Goal: Transaction & Acquisition: Purchase product/service

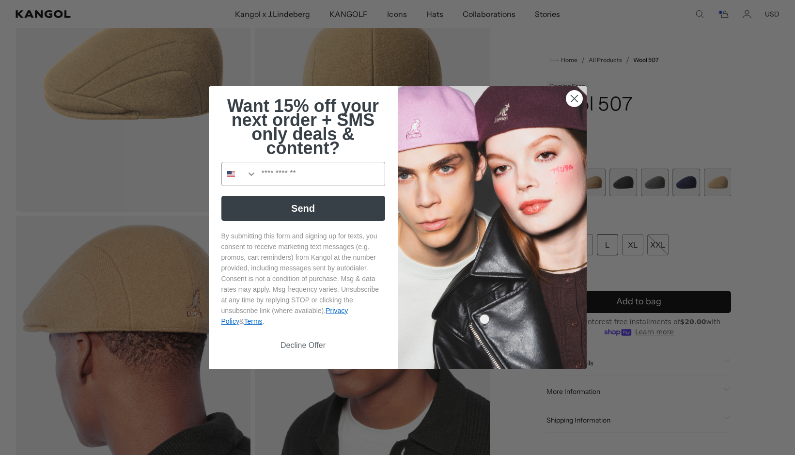
scroll to position [0, 199]
click at [571, 100] on circle "Close dialog" at bounding box center [574, 98] width 16 height 16
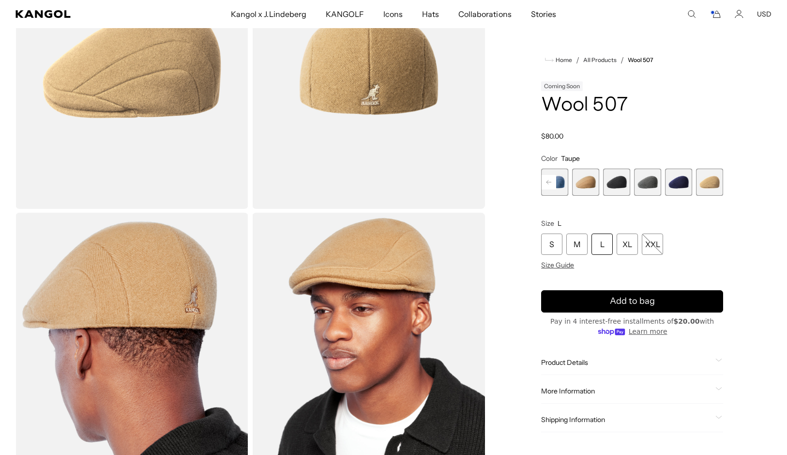
click at [711, 15] on icon "Cart" at bounding box center [716, 14] width 12 height 9
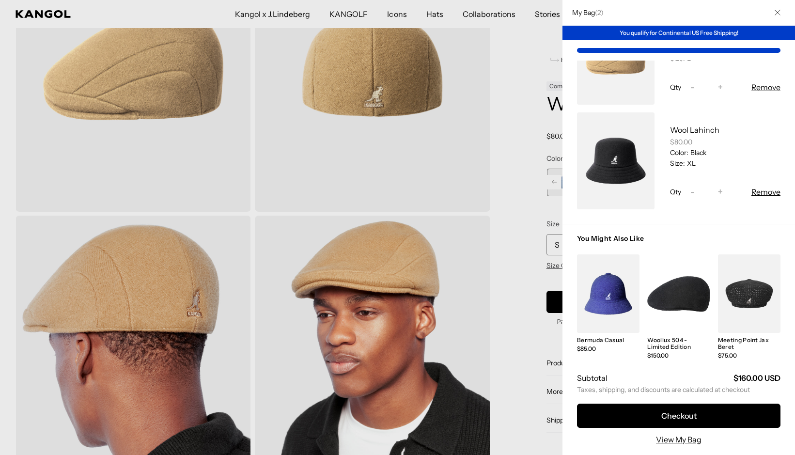
click at [754, 187] on button "Remove" at bounding box center [765, 192] width 29 height 12
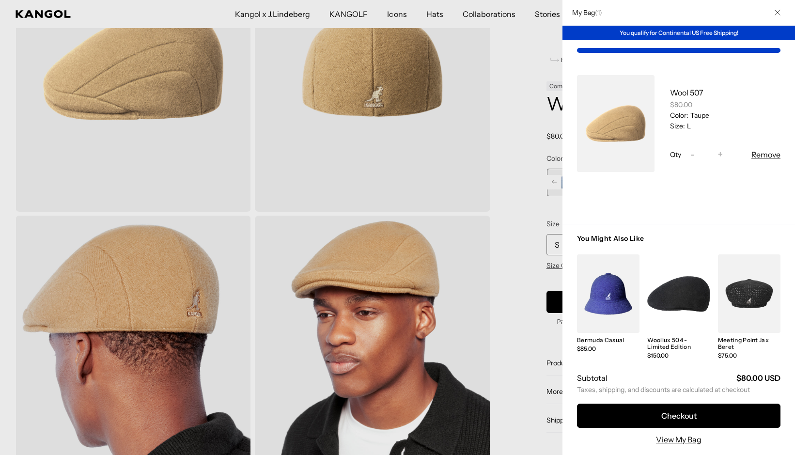
scroll to position [0, 199]
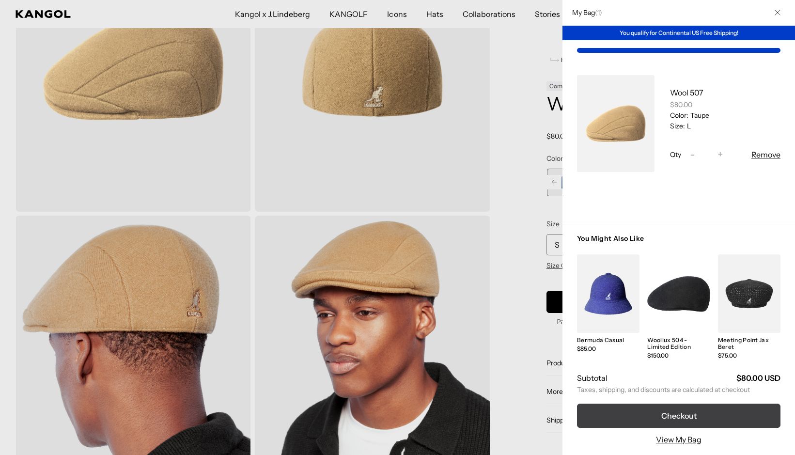
click at [690, 414] on button "Checkout" at bounding box center [678, 415] width 203 height 24
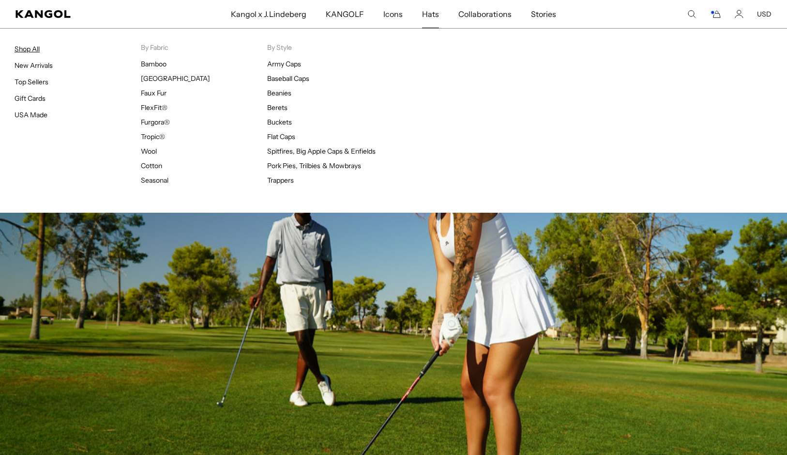
click at [34, 50] on link "Shop All" at bounding box center [27, 49] width 25 height 9
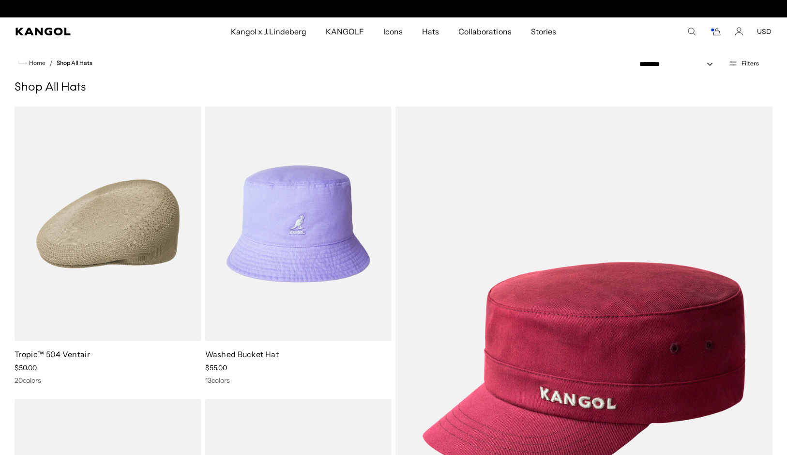
scroll to position [0, 199]
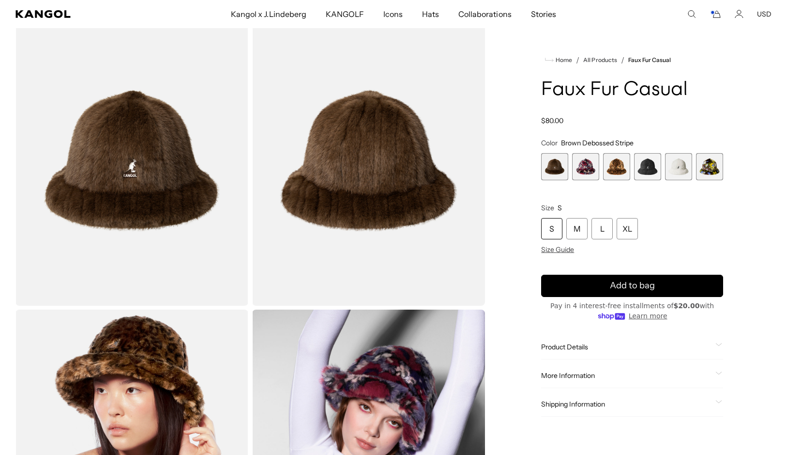
scroll to position [0, 199]
click at [547, 168] on span "1 of 6" at bounding box center [554, 166] width 27 height 27
click at [578, 169] on span "2 of 6" at bounding box center [585, 166] width 27 height 27
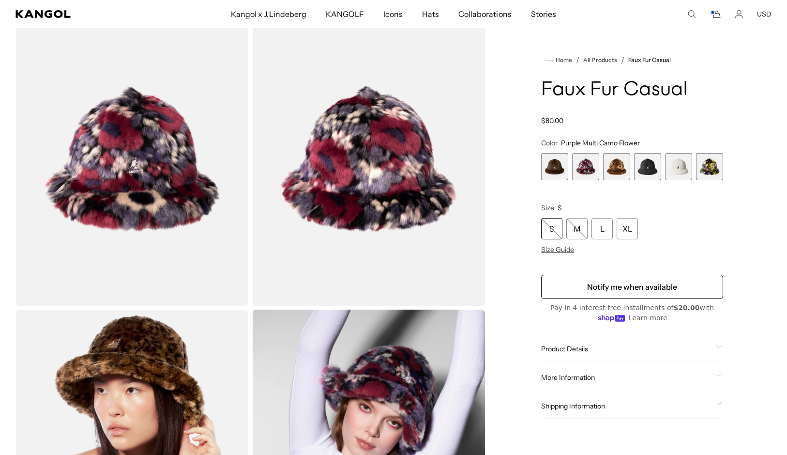
click at [617, 165] on span "3 of 6" at bounding box center [616, 166] width 27 height 27
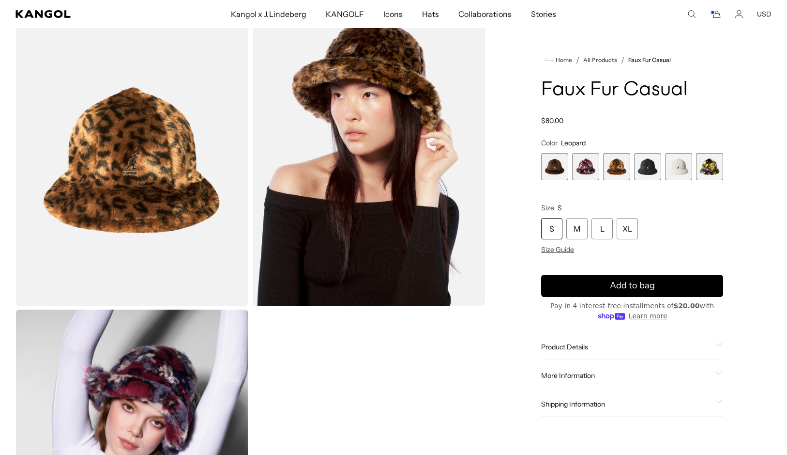
click at [651, 171] on span "4 of 6" at bounding box center [647, 166] width 27 height 27
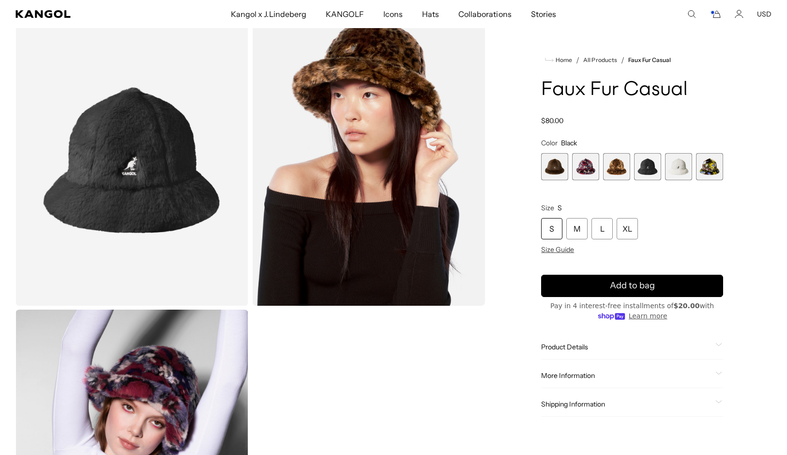
click at [678, 169] on span "5 of 6" at bounding box center [678, 166] width 27 height 27
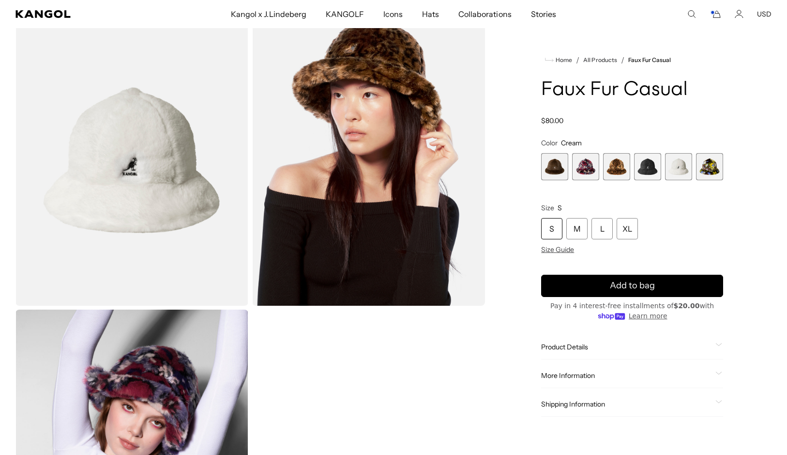
click at [713, 168] on span "6 of 6" at bounding box center [709, 166] width 27 height 27
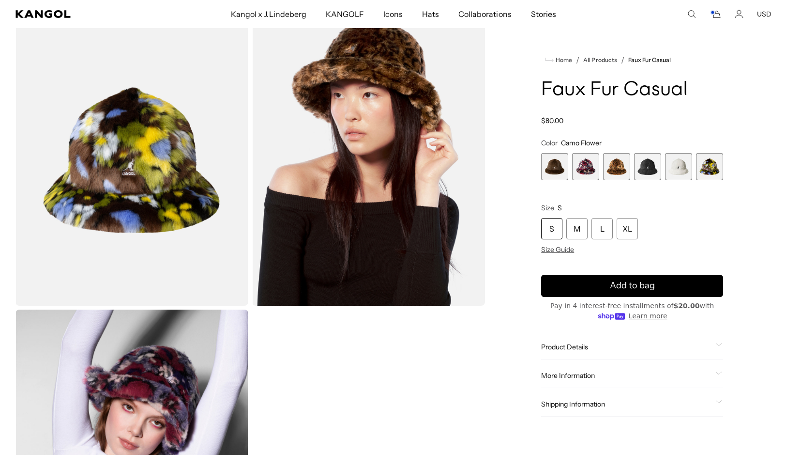
click at [592, 170] on span "2 of 6" at bounding box center [585, 166] width 27 height 27
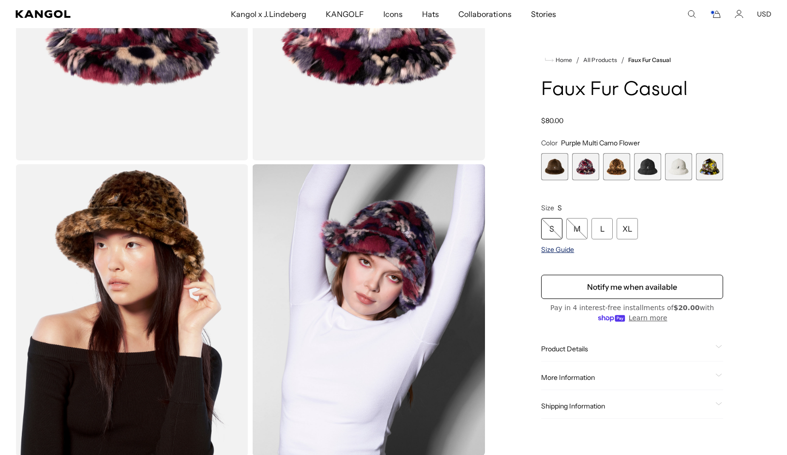
click at [559, 251] on span "Size Guide" at bounding box center [557, 249] width 33 height 9
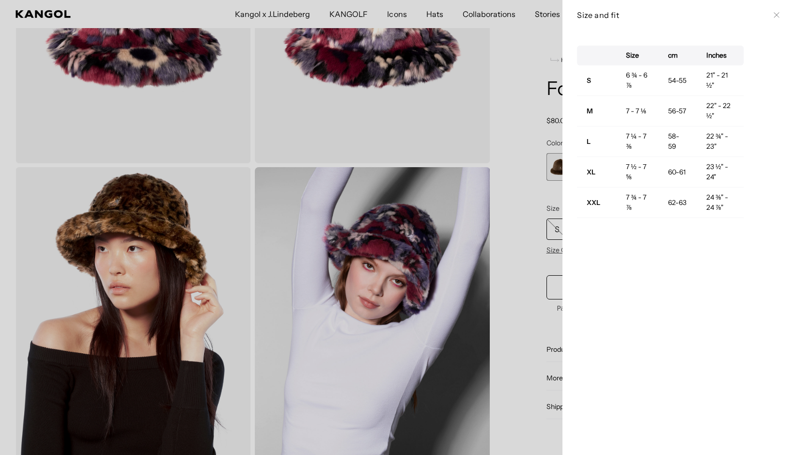
click at [514, 232] on div at bounding box center [397, 227] width 795 height 455
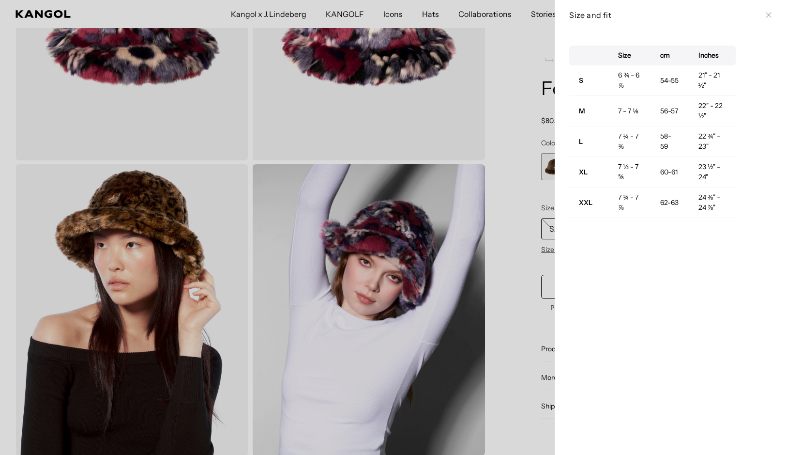
scroll to position [0, 199]
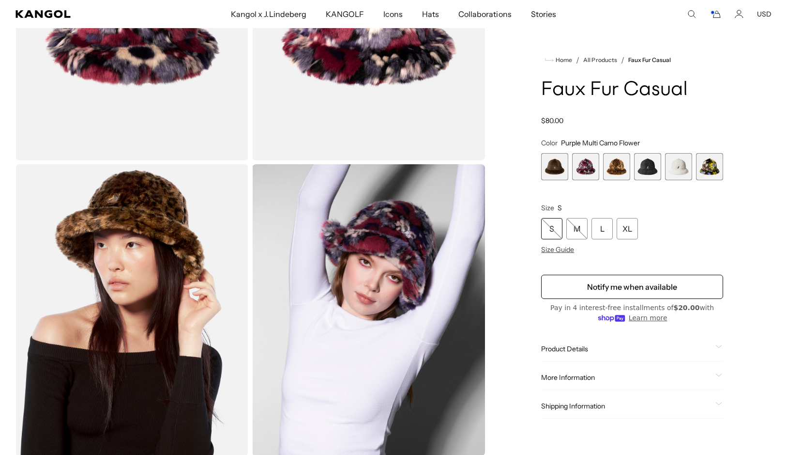
click at [552, 165] on span "1 of 6" at bounding box center [554, 166] width 27 height 27
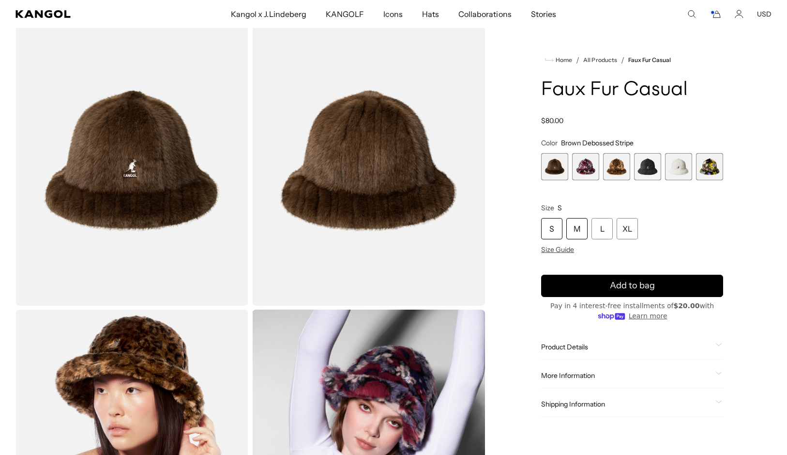
scroll to position [0, 199]
click at [579, 227] on div "M" at bounding box center [577, 228] width 21 height 21
click at [672, 280] on button "Add to bag" at bounding box center [632, 286] width 182 height 22
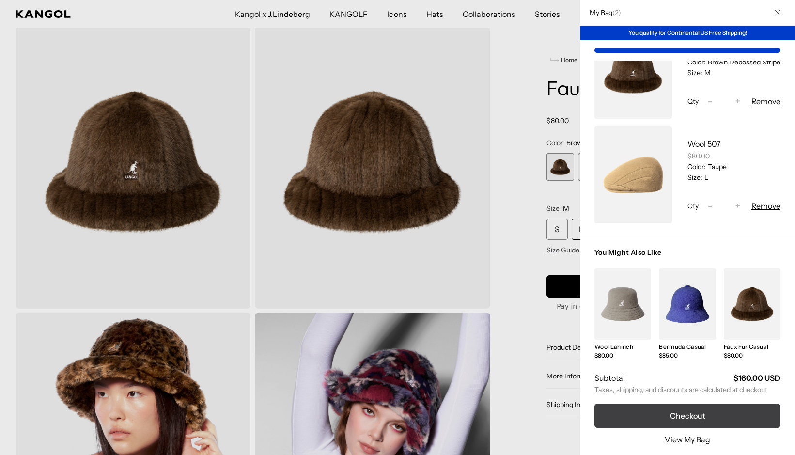
scroll to position [0, 199]
click at [726, 416] on button "Checkout" at bounding box center [687, 415] width 186 height 24
